Goal: Communication & Community: Answer question/provide support

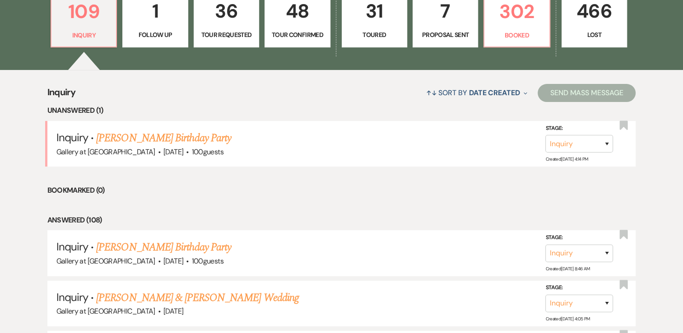
scroll to position [302, 0]
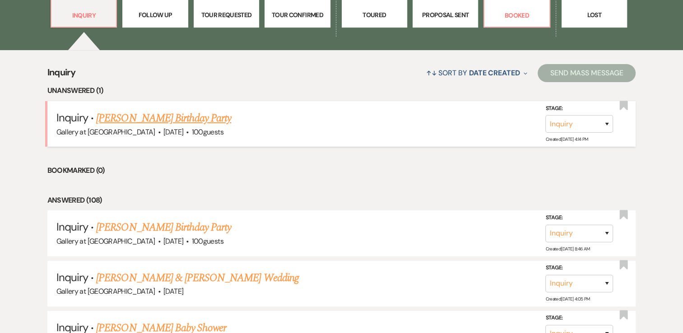
click at [186, 133] on span "·" at bounding box center [187, 133] width 3 height 0
click at [172, 115] on link "[PERSON_NAME] Birthday Party" at bounding box center [163, 118] width 135 height 16
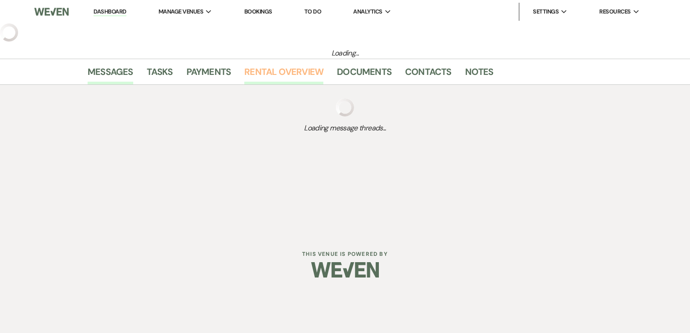
select select "5"
select select "4"
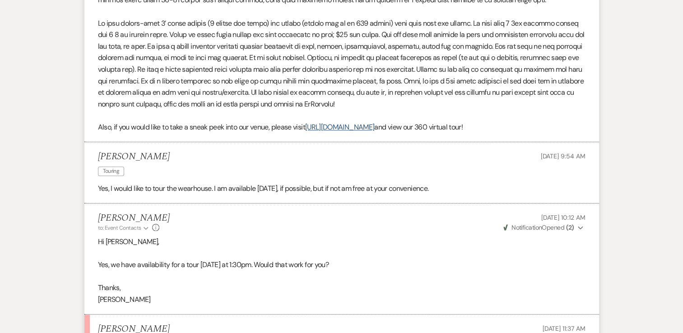
scroll to position [887, 0]
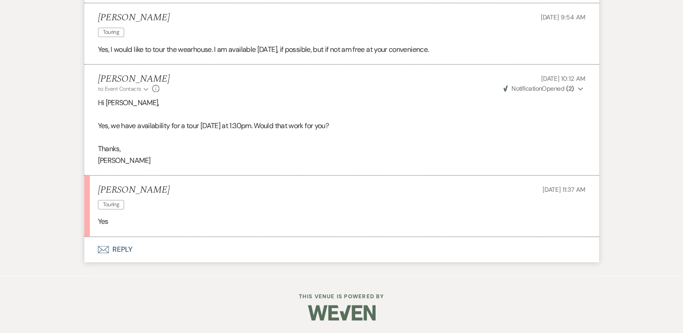
click at [123, 252] on button "Envelope Reply" at bounding box center [341, 249] width 515 height 25
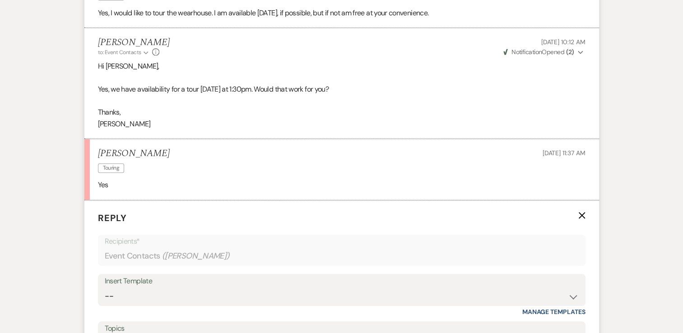
scroll to position [1050, 0]
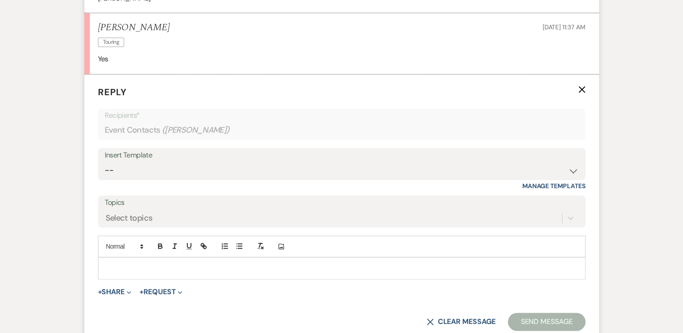
click at [133, 263] on p at bounding box center [341, 268] width 473 height 10
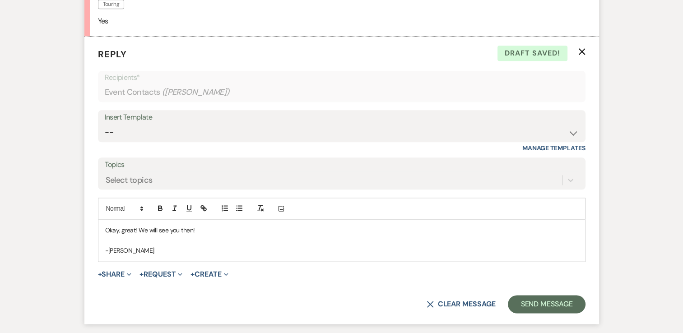
scroll to position [1091, 0]
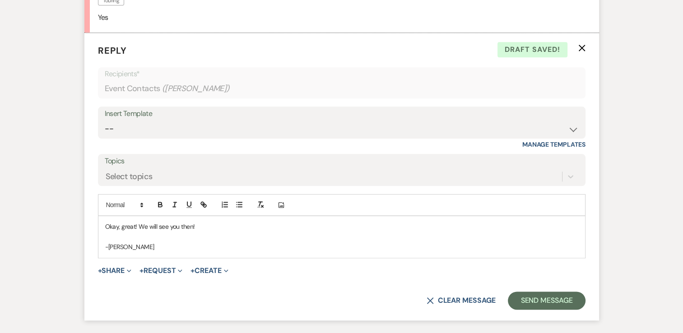
click at [536, 286] on form "Reply X Draft saved! Recipients* Event Contacts ( [PERSON_NAME] ) Insert Templa…" at bounding box center [341, 177] width 515 height 288
click at [543, 304] on button "Send Message" at bounding box center [546, 301] width 77 height 18
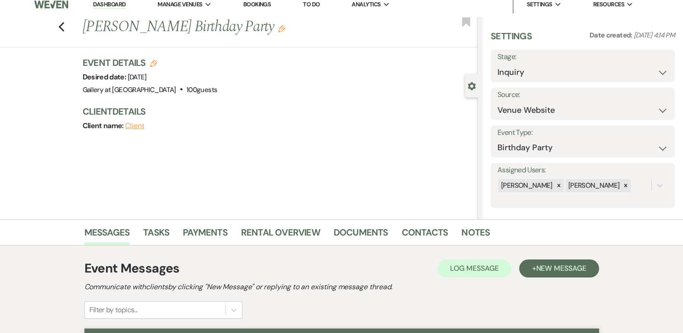
scroll to position [2, 0]
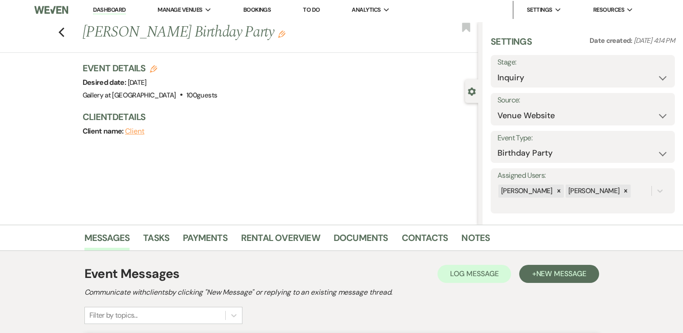
click at [114, 10] on link "Dashboard" at bounding box center [109, 10] width 33 height 9
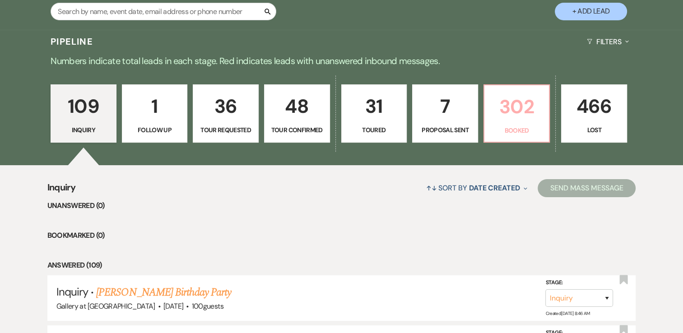
click at [517, 111] on p "302" at bounding box center [517, 107] width 54 height 30
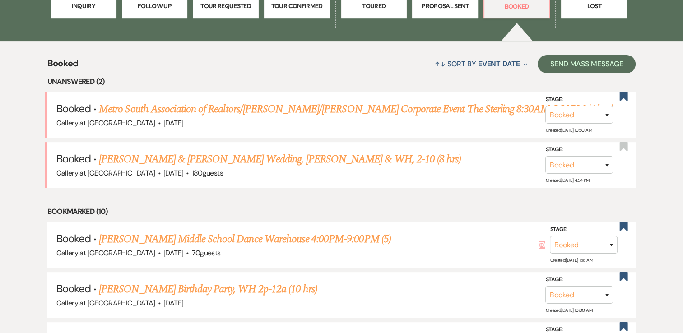
scroll to position [300, 0]
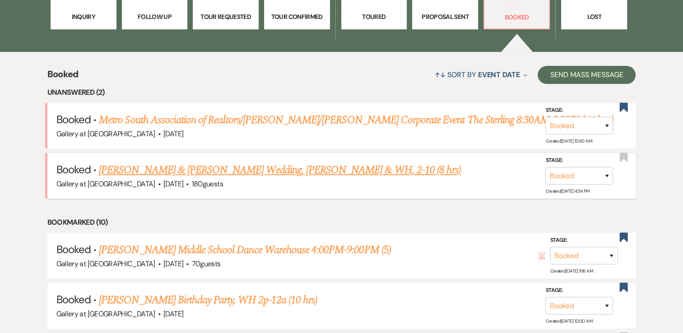
click at [247, 166] on link "[PERSON_NAME] & [PERSON_NAME] Wedding, [PERSON_NAME] & WH, 2-10 (8 hrs)" at bounding box center [280, 170] width 362 height 16
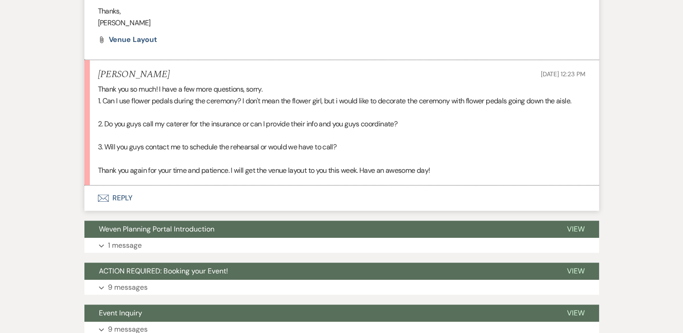
scroll to position [587, 0]
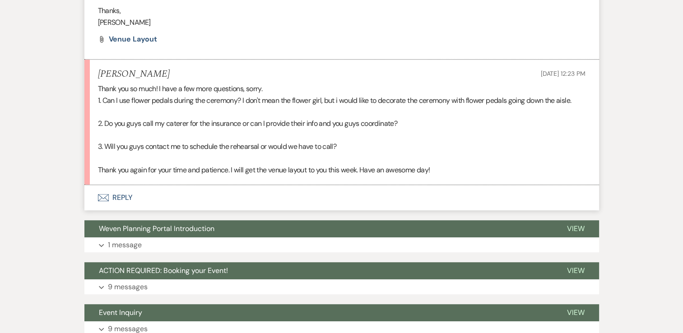
click at [132, 202] on button "Envelope Reply" at bounding box center [341, 197] width 515 height 25
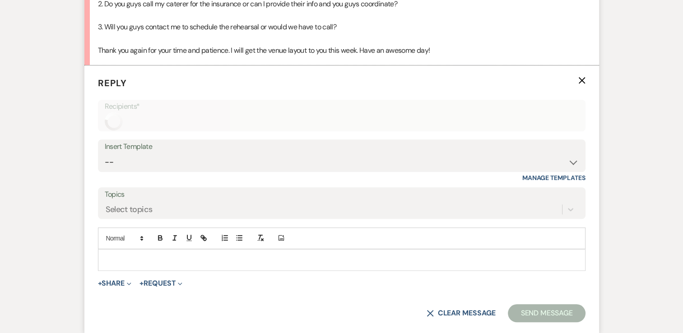
scroll to position [738, 0]
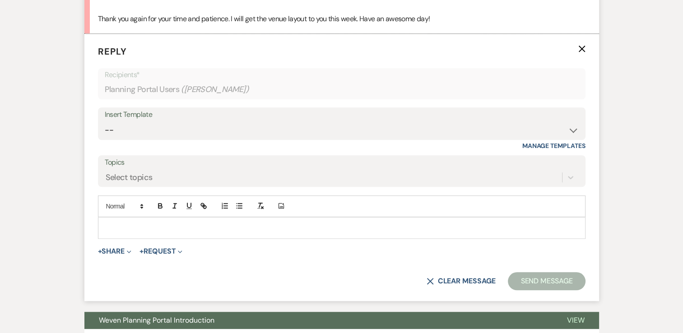
click at [126, 224] on p at bounding box center [341, 228] width 473 height 10
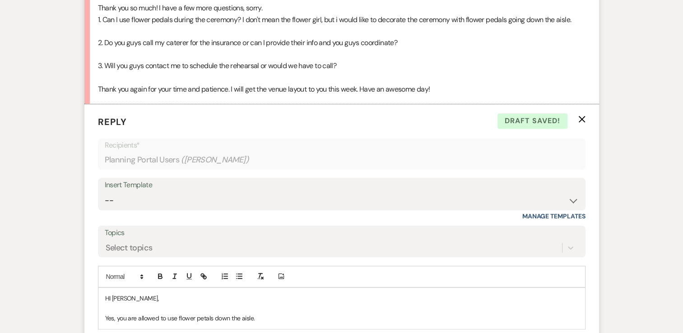
scroll to position [669, 0]
click at [108, 297] on p "HI [PERSON_NAME]," at bounding box center [341, 298] width 473 height 10
click at [265, 317] on p "Yes, you are allowed to use flower petals down the aisle." at bounding box center [341, 318] width 473 height 10
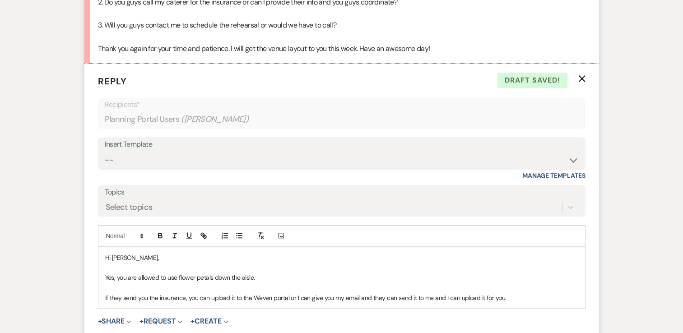
scroll to position [708, 0]
click at [542, 298] on p "If they send you the insurance, you can upload it to the Weven portal or I can …" at bounding box center [341, 304] width 473 height 20
click at [458, 312] on p "If they send you the insurance, you can upload it to the Weven portal or I can …" at bounding box center [341, 304] width 473 height 20
click at [282, 303] on p "If they send you the insurance, you can upload it to the Weven portal or I can …" at bounding box center [341, 304] width 473 height 20
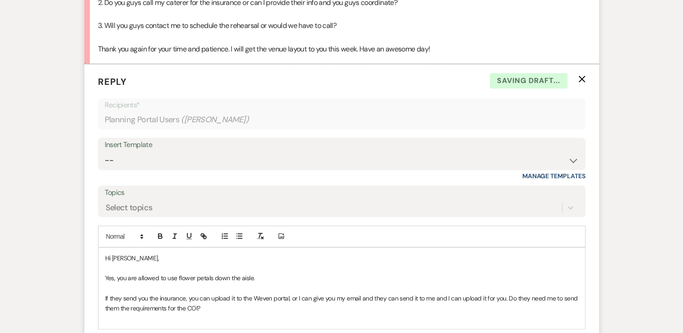
click at [229, 309] on p "If they send you the insurance, you can upload it to the Weven portal, or I can…" at bounding box center [341, 304] width 473 height 20
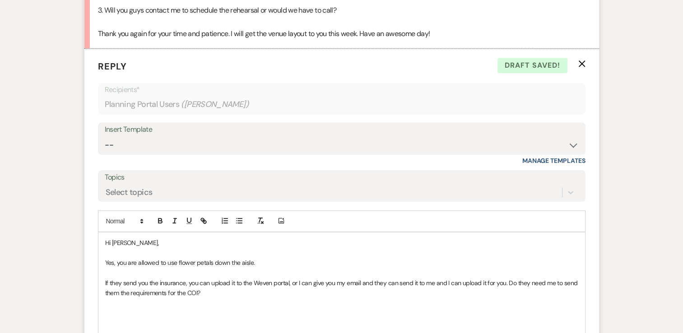
scroll to position [724, 0]
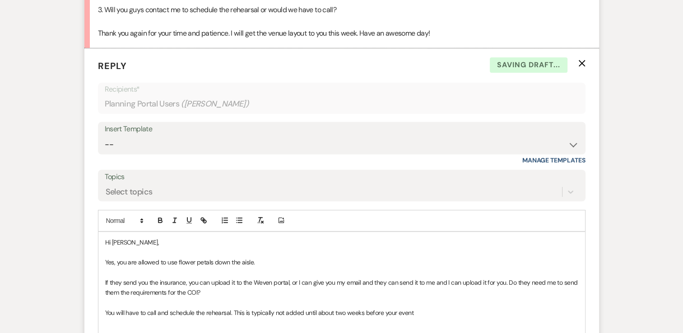
click at [298, 313] on p "You will have to call and schedule the rehearsal. This is typically not added u…" at bounding box center [341, 313] width 473 height 10
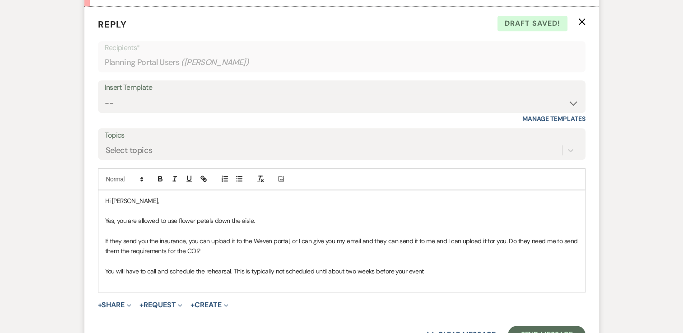
scroll to position [769, 0]
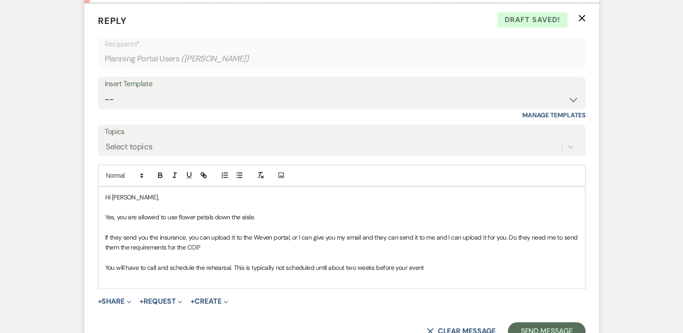
click at [430, 266] on p "You will have to call and schedule the rehearsal. This is typically not schedul…" at bounding box center [341, 268] width 473 height 10
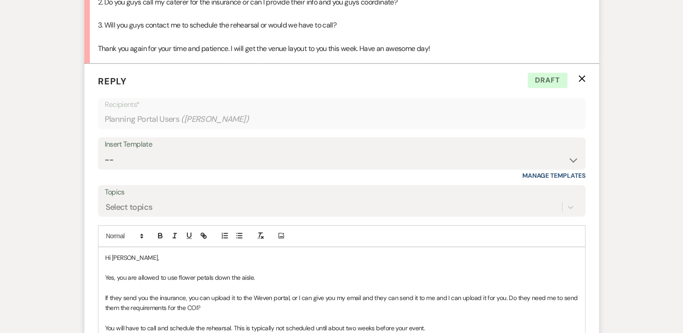
scroll to position [709, 0]
click at [360, 295] on p "If they send you the insurance, you can upload it to the Weven portal, or I can…" at bounding box center [341, 303] width 473 height 20
click at [433, 298] on p "If they send you the insurance, you can upload it to the Weven portal, or I can…" at bounding box center [341, 303] width 473 height 20
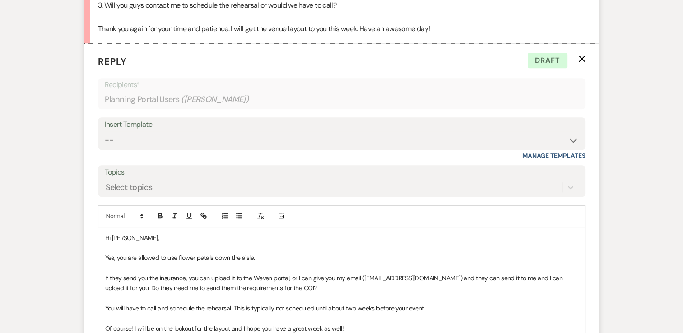
scroll to position [729, 0]
drag, startPoint x: 300, startPoint y: 286, endPoint x: 122, endPoint y: 292, distance: 178.5
click at [122, 292] on div "Hi [PERSON_NAME], Yes, you are allowed to use flower petals down the aisle. If …" at bounding box center [341, 303] width 487 height 152
click at [131, 289] on p "If they send you the insurance, you can upload it to the Weven portal, or I can…" at bounding box center [341, 283] width 473 height 20
drag, startPoint x: 306, startPoint y: 290, endPoint x: 132, endPoint y: 288, distance: 173.9
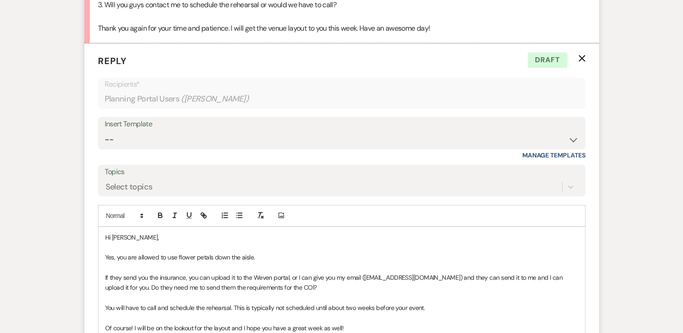
click at [132, 288] on p "If they send you the insurance, you can upload it to the Weven portal, or I can…" at bounding box center [341, 283] width 473 height 20
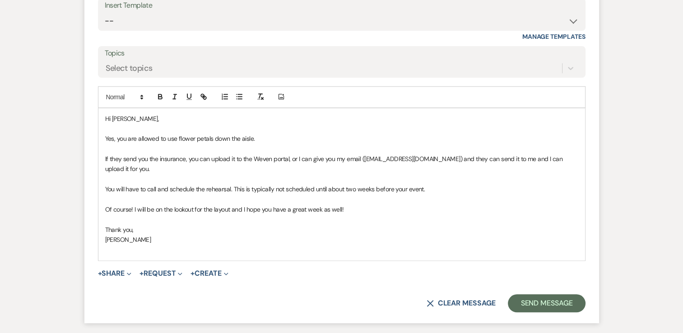
scroll to position [852, 0]
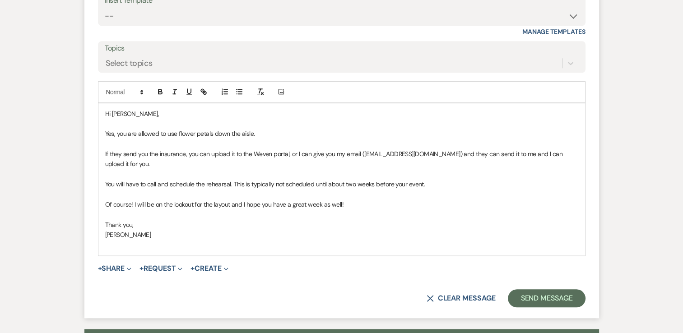
click at [166, 161] on p "If they send you the insurance, you can upload it to the Weven portal, or I can…" at bounding box center [341, 159] width 473 height 20
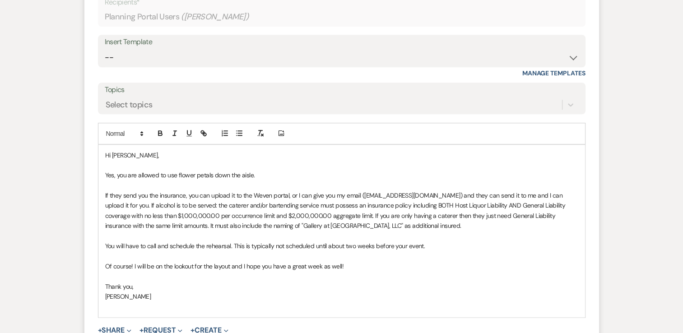
scroll to position [815, 0]
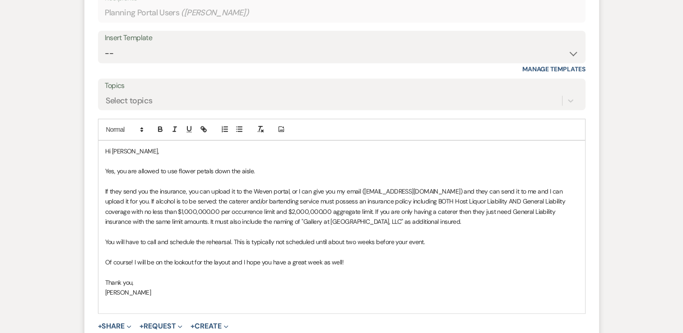
click at [233, 265] on p "Of course! I will be on the lookout for the layout and I hope you have a great …" at bounding box center [341, 262] width 473 height 10
click at [245, 264] on p "Of course! I will be on the lookout for the layout. and I hope you have a great…" at bounding box center [341, 262] width 473 height 10
click at [305, 262] on p "Of course! I will be on the lookout for the layout. I hope you have a great wee…" at bounding box center [341, 262] width 473 height 10
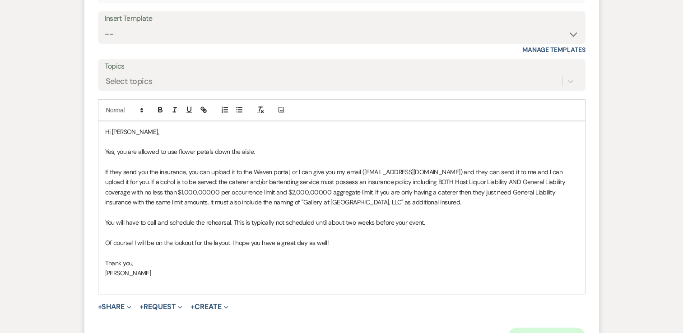
scroll to position [837, 0]
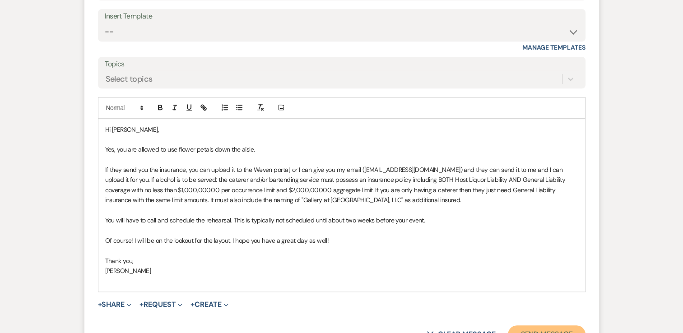
click at [547, 328] on button "Send Message" at bounding box center [546, 335] width 77 height 18
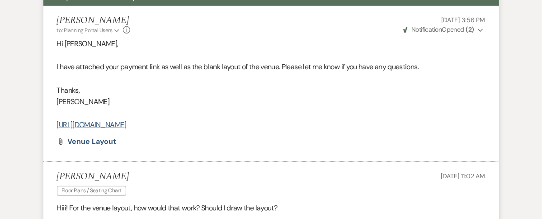
scroll to position [0, 0]
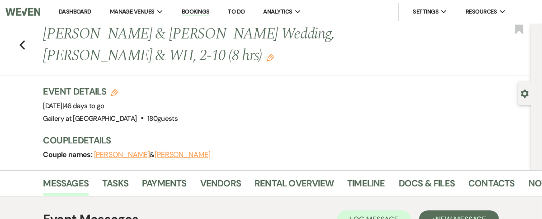
click at [91, 9] on link "Dashboard" at bounding box center [75, 12] width 33 height 8
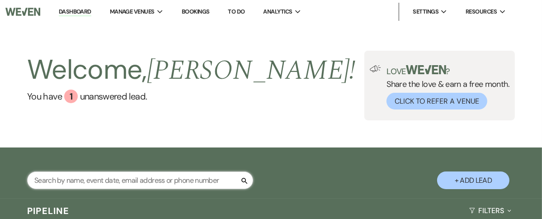
click at [161, 183] on input "text" at bounding box center [140, 180] width 226 height 18
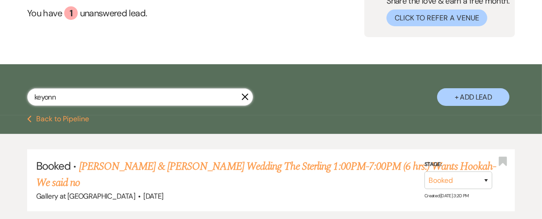
scroll to position [94, 0]
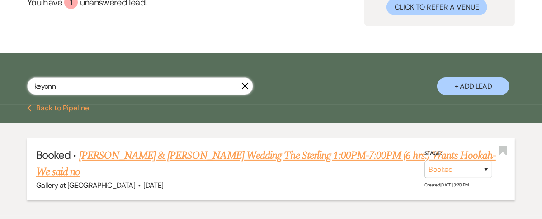
type input "keyonn"
click at [135, 150] on link "[PERSON_NAME] & [PERSON_NAME] Wedding The Sterling 1:00PM-7:00PM (6 hrs.) Wants…" at bounding box center [265, 163] width 459 height 33
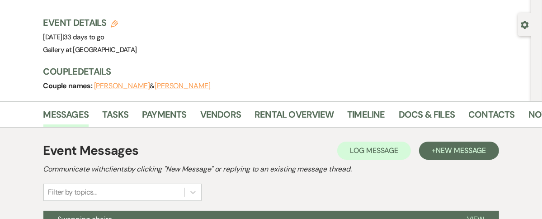
scroll to position [70, 0]
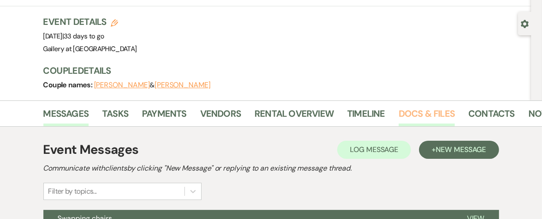
click at [434, 108] on link "Docs & Files" at bounding box center [426, 116] width 56 height 20
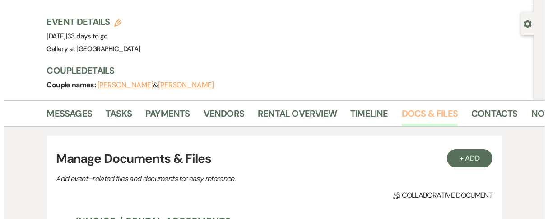
scroll to position [145, 0]
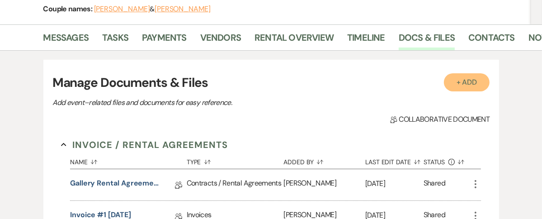
click at [459, 83] on button "+ Add" at bounding box center [467, 82] width 46 height 18
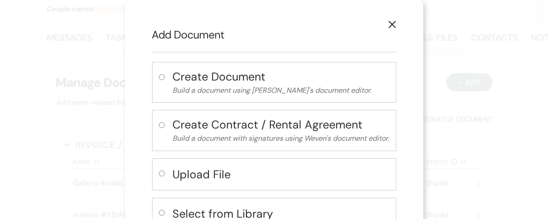
click at [159, 170] on input "radio" at bounding box center [162, 173] width 6 height 6
radio input "true"
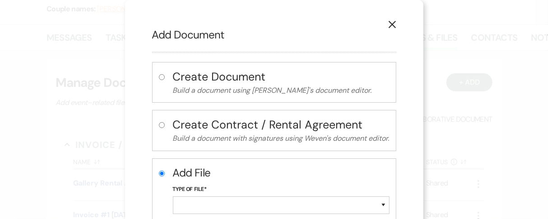
scroll to position [61, 0]
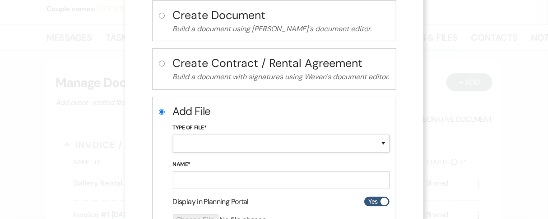
click at [190, 147] on select "Special Event Insurance Vendor Certificate of Insurance Contracts / Rental Agre…" at bounding box center [281, 144] width 217 height 18
select select "19"
click at [173, 135] on select "Special Event Insurance Vendor Certificate of Insurance Contracts / Rental Agre…" at bounding box center [281, 144] width 217 height 18
click at [201, 191] on form "Add File Type of File* Special Event Insurance Vendor Certificate of Insurance …" at bounding box center [281, 167] width 217 height 129
click at [194, 171] on input "Name*" at bounding box center [281, 180] width 217 height 18
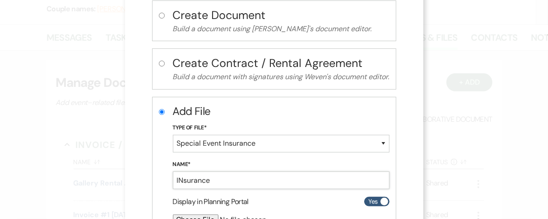
type input "Insurance"
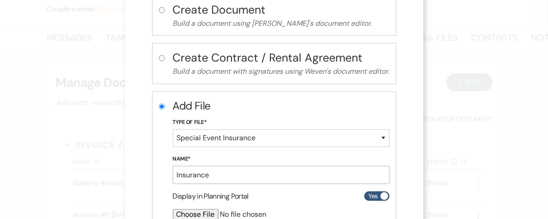
scroll to position [67, 0]
click at [190, 215] on input "file" at bounding box center [257, 214] width 169 height 11
type input "C:\fakepath\Gallery At [GEOGRAPHIC_DATA], LLC Certificate.pdf"
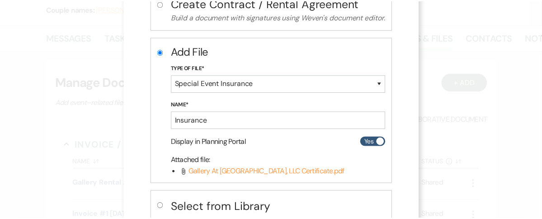
scroll to position [180, 0]
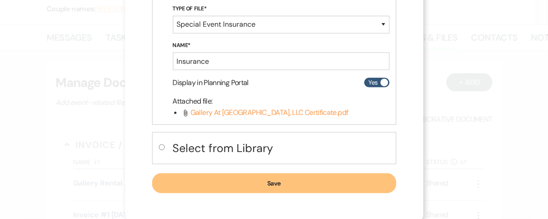
click at [302, 173] on button "Save" at bounding box center [274, 183] width 244 height 20
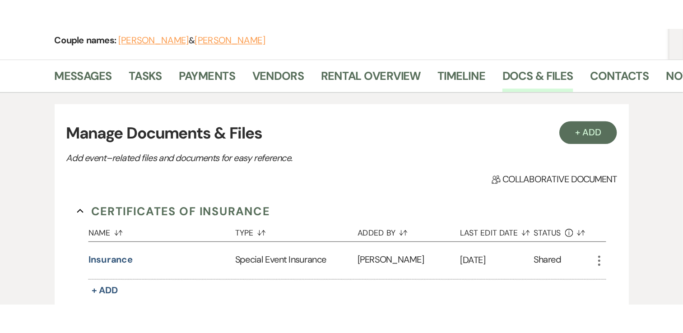
scroll to position [262, 0]
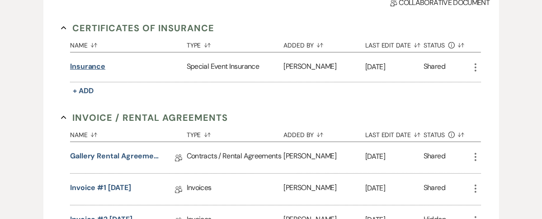
click at [93, 68] on button "Insurance" at bounding box center [87, 66] width 35 height 11
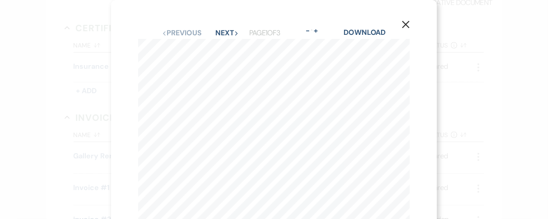
click at [58, 119] on div "X Previous Previous Next Next Page 1 of 3 - Zoom + Download SHOULD ANY OF THE A…" at bounding box center [274, 109] width 548 height 219
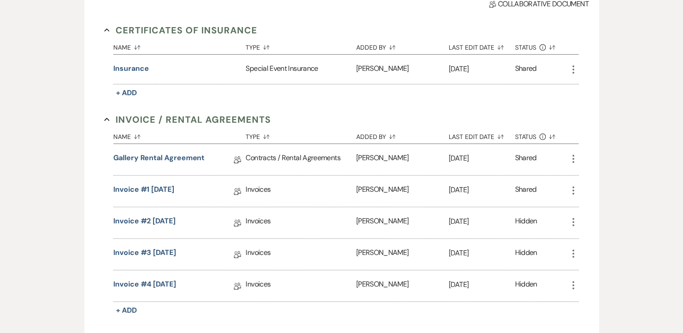
scroll to position [0, 0]
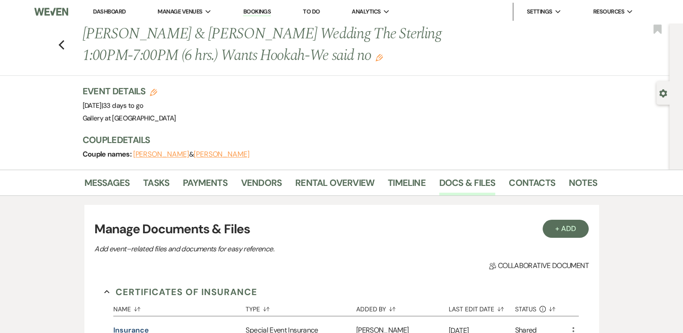
click at [103, 15] on link "Dashboard" at bounding box center [109, 12] width 33 height 8
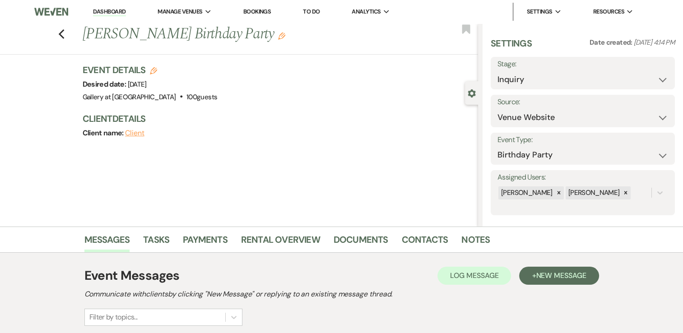
scroll to position [106, 0]
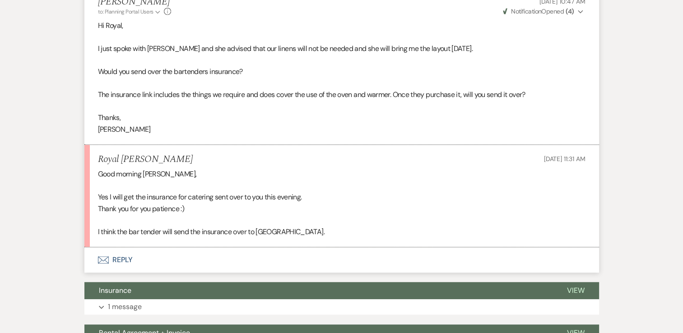
scroll to position [626, 0]
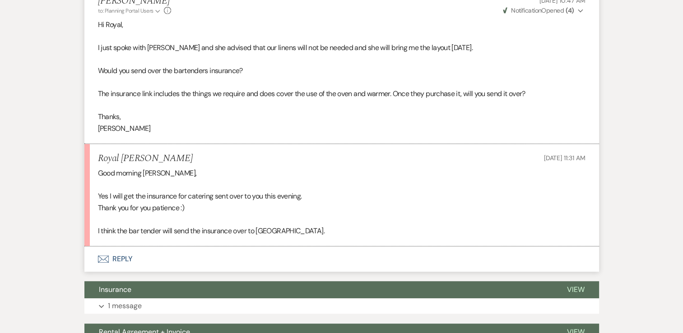
click at [122, 247] on button "Envelope Reply" at bounding box center [341, 259] width 515 height 25
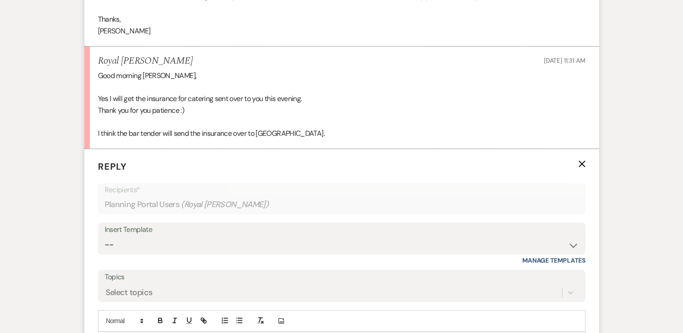
scroll to position [733, 0]
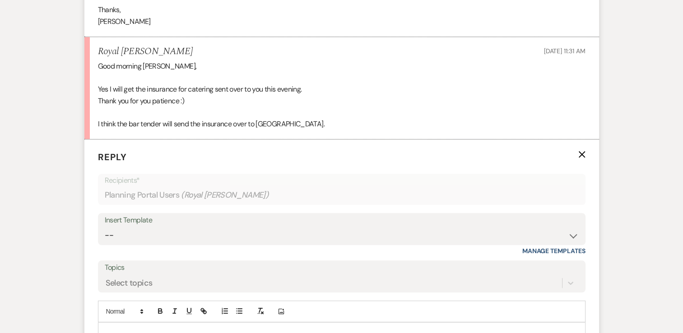
click at [169, 301] on div "Add Photo" at bounding box center [342, 312] width 488 height 22
click at [159, 328] on p at bounding box center [341, 333] width 473 height 10
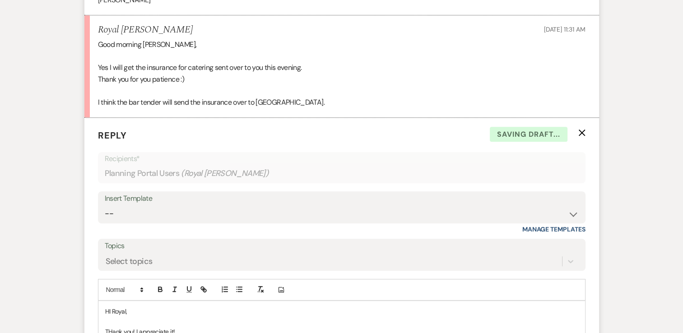
scroll to position [854, 0]
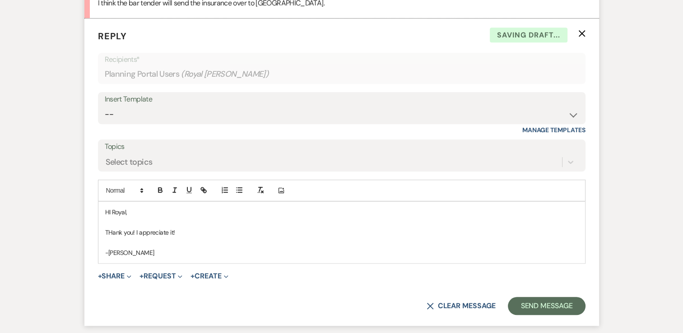
click at [110, 207] on p "HI Royal," at bounding box center [341, 212] width 473 height 10
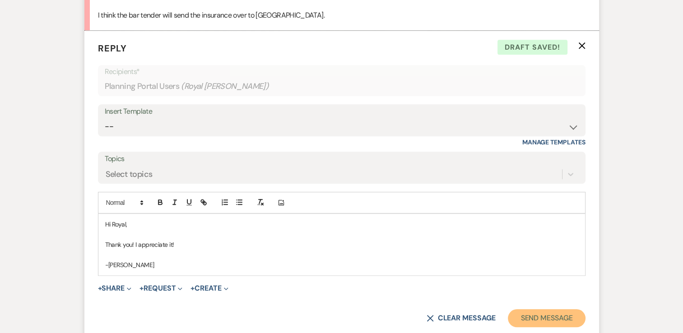
click at [555, 309] on button "Send Message" at bounding box center [546, 318] width 77 height 18
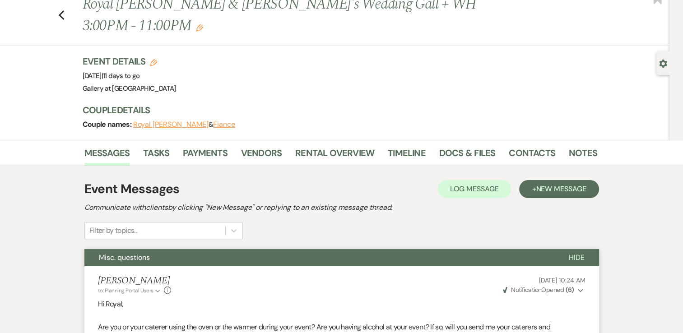
scroll to position [0, 0]
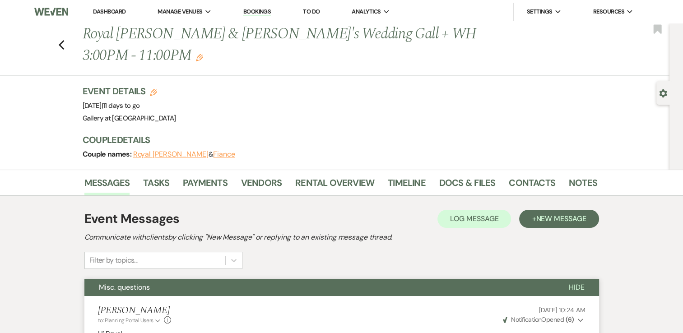
click at [103, 11] on link "Dashboard" at bounding box center [109, 12] width 33 height 8
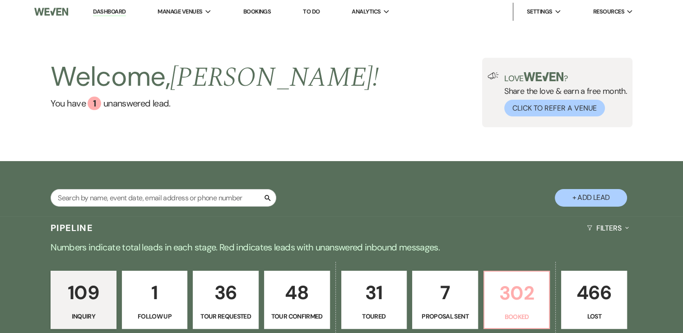
click at [495, 290] on p "302" at bounding box center [517, 293] width 54 height 30
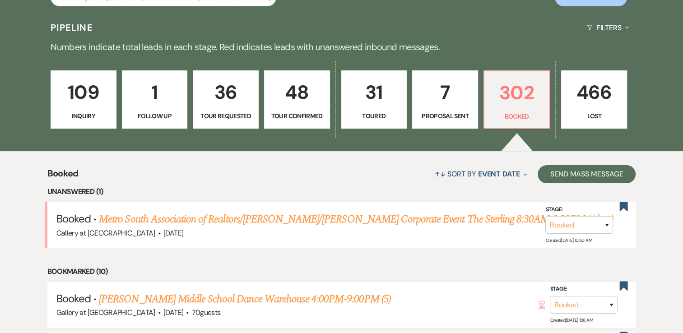
scroll to position [202, 0]
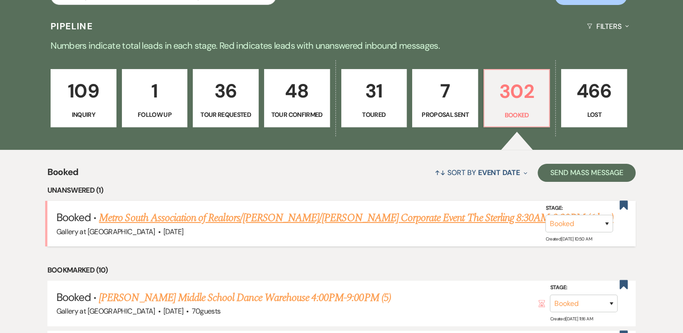
click at [449, 217] on link "Metro South Association of Realtors/[PERSON_NAME]/[PERSON_NAME] Corporate Event…" at bounding box center [356, 218] width 515 height 16
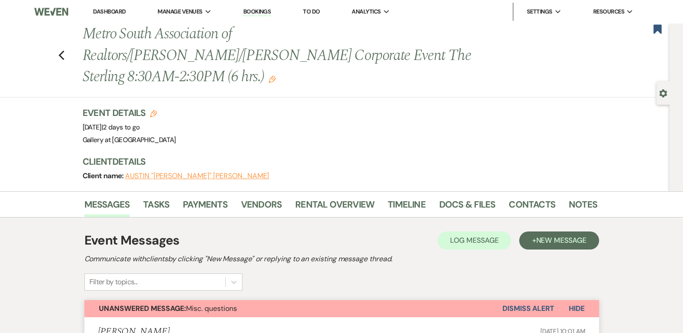
click at [109, 8] on link "Dashboard" at bounding box center [109, 12] width 33 height 8
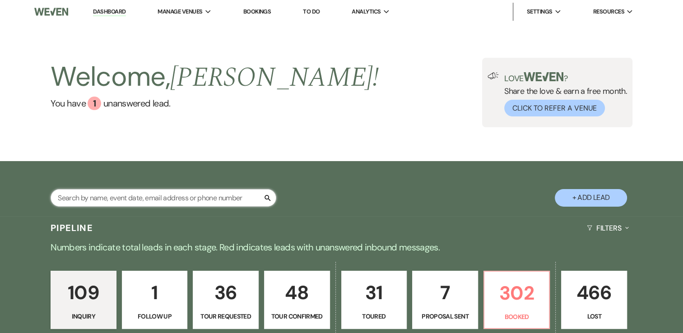
click at [192, 191] on input "text" at bounding box center [164, 198] width 226 height 18
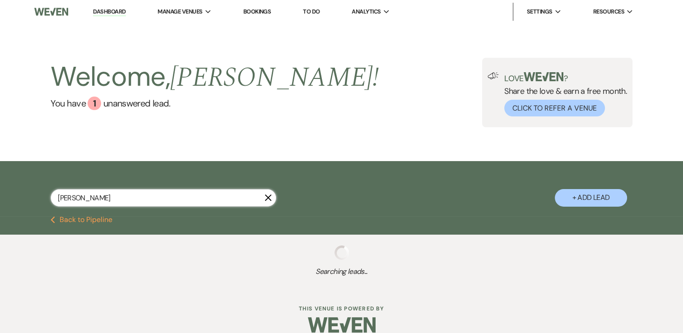
type input "carla thomas"
select select "8"
select select "10"
select select "8"
select select "5"
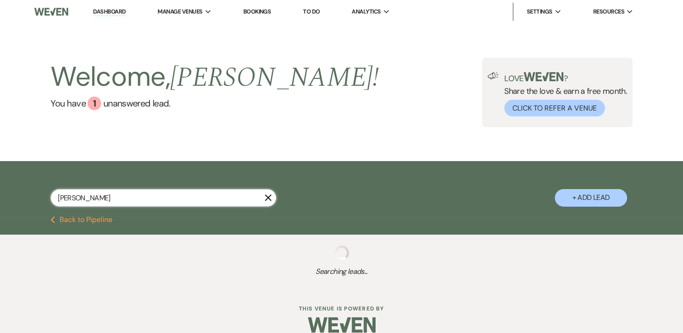
select select "8"
select select "5"
select select "4"
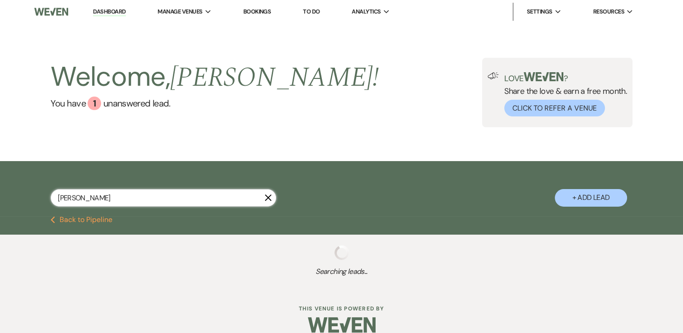
select select "8"
select select "5"
select select "8"
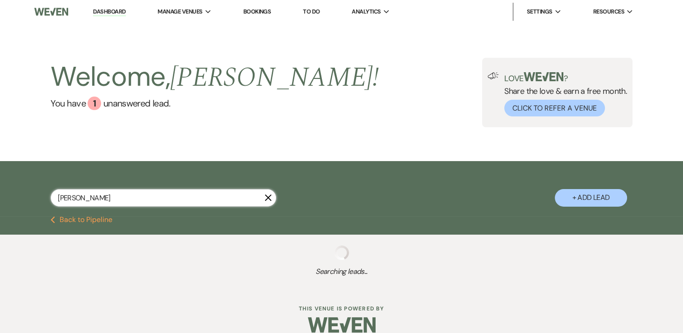
select select "5"
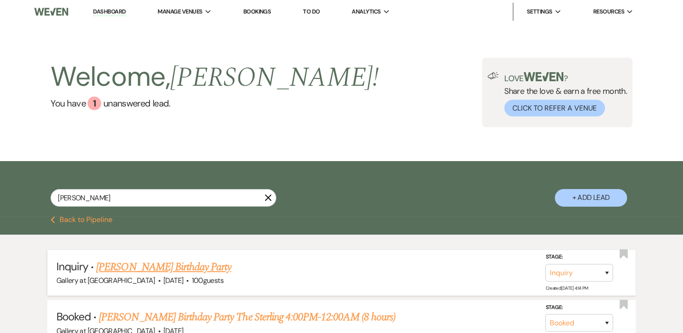
click at [133, 264] on link "[PERSON_NAME] Birthday Party" at bounding box center [163, 267] width 135 height 16
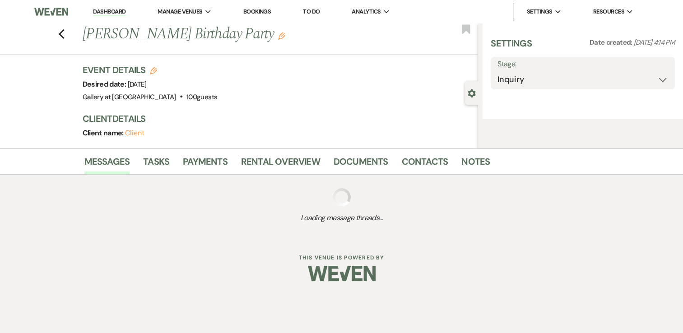
select select "5"
select select "4"
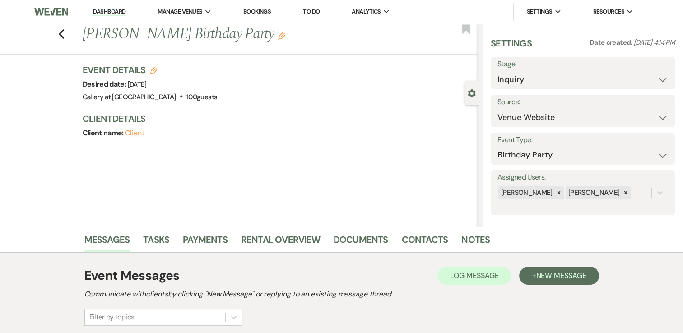
scroll to position [106, 0]
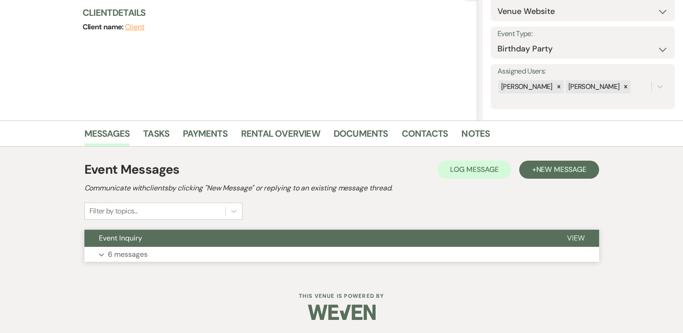
click at [145, 259] on p "6 messages" at bounding box center [128, 255] width 40 height 12
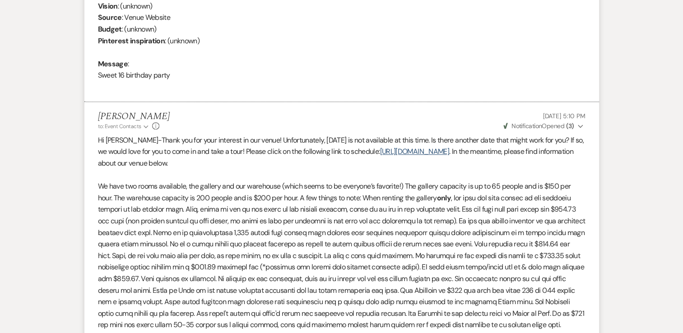
scroll to position [442, 0]
